Goal: Navigation & Orientation: Find specific page/section

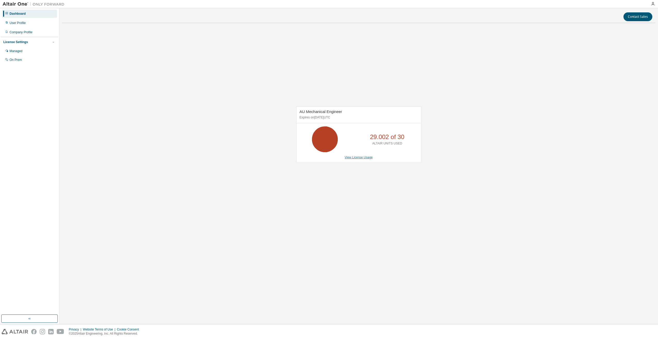
click at [352, 158] on link "View License Usage" at bounding box center [358, 157] width 28 height 4
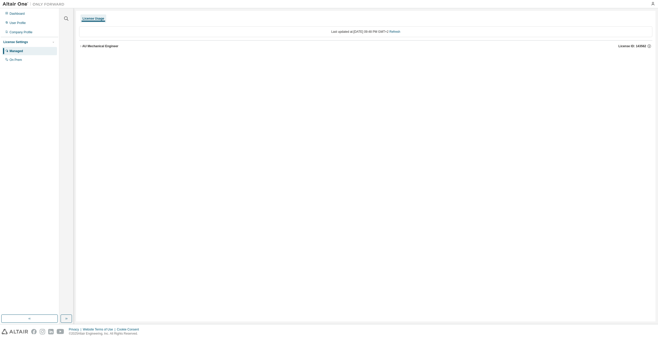
click at [81, 46] on icon "button" at bounding box center [80, 46] width 3 height 3
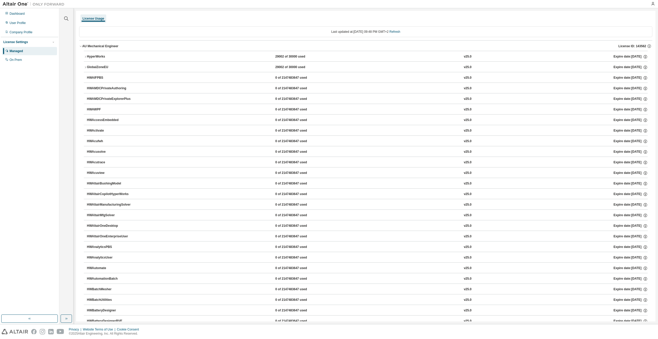
click at [81, 46] on icon "button" at bounding box center [80, 46] width 3 height 3
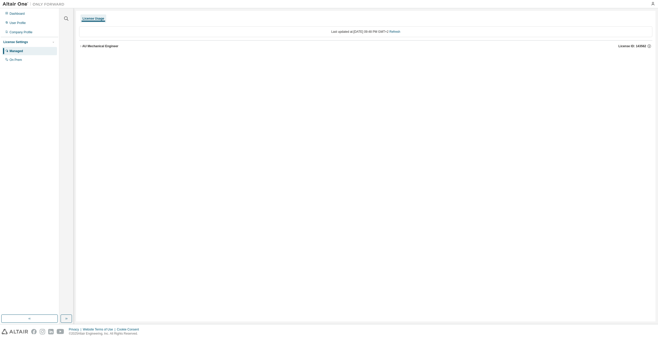
click at [16, 51] on div "Managed" at bounding box center [16, 51] width 13 height 4
click at [23, 21] on div "User Profile" at bounding box center [18, 23] width 16 height 4
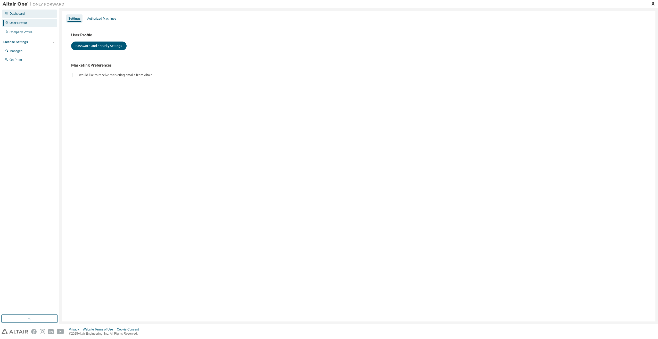
click at [22, 16] on div "Dashboard" at bounding box center [29, 14] width 55 height 8
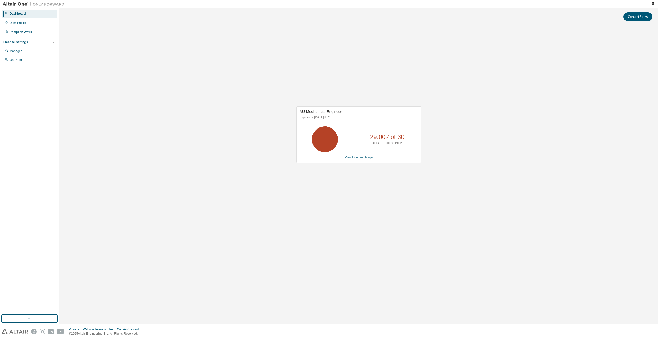
click at [358, 156] on link "View License Usage" at bounding box center [358, 157] width 28 height 4
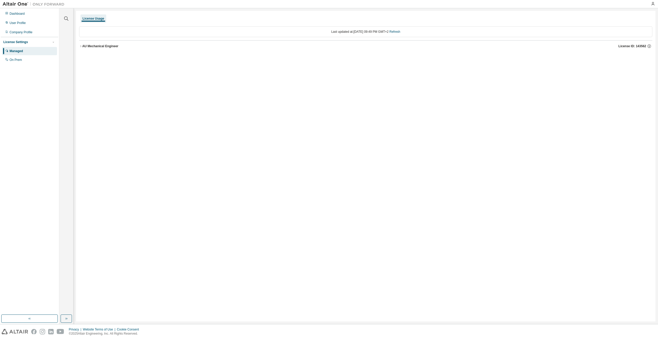
click at [92, 48] on div "AU Mechanical Engineer License ID: 143562" at bounding box center [367, 46] width 570 height 5
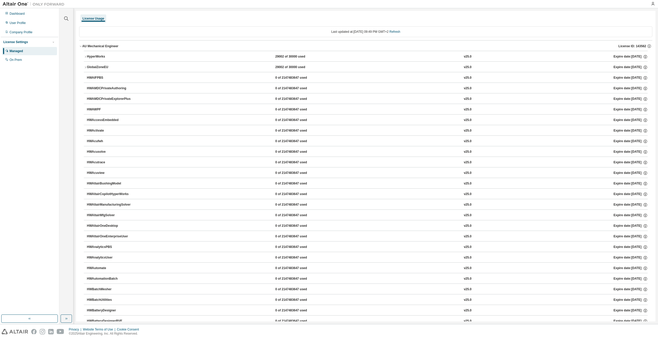
click at [86, 56] on icon "button" at bounding box center [85, 56] width 3 height 3
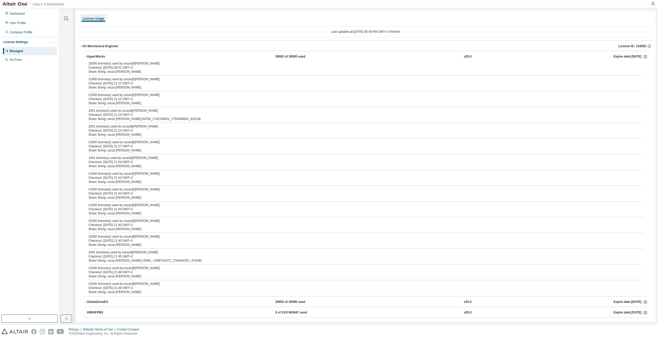
click at [86, 55] on icon "button" at bounding box center [85, 56] width 3 height 3
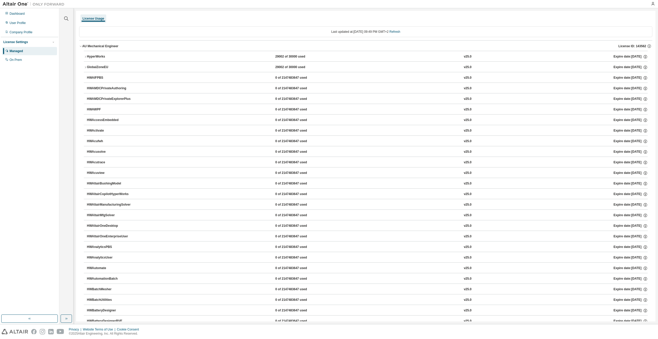
click at [80, 46] on icon "button" at bounding box center [80, 46] width 3 height 3
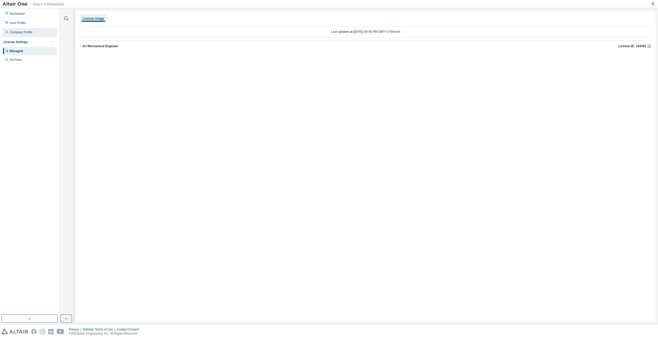
click at [19, 30] on div "Company Profile" at bounding box center [29, 32] width 55 height 8
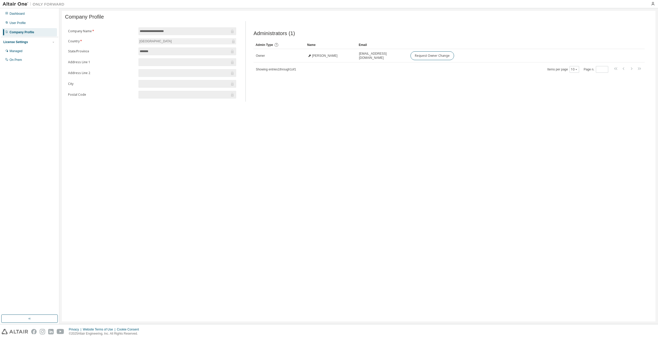
click at [16, 42] on div "License Settings" at bounding box center [15, 42] width 24 height 4
click at [16, 51] on div "Managed" at bounding box center [16, 51] width 13 height 4
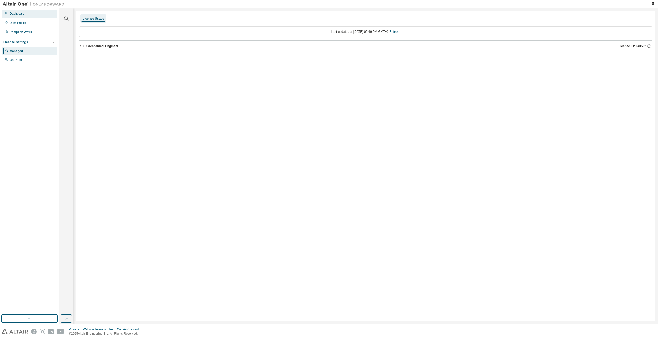
click at [18, 14] on div "Dashboard" at bounding box center [17, 14] width 15 height 4
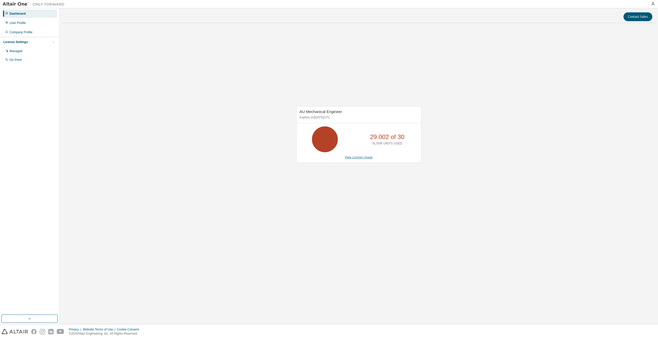
click at [352, 156] on link "View License Usage" at bounding box center [358, 157] width 28 height 4
